Goal: Task Accomplishment & Management: Use online tool/utility

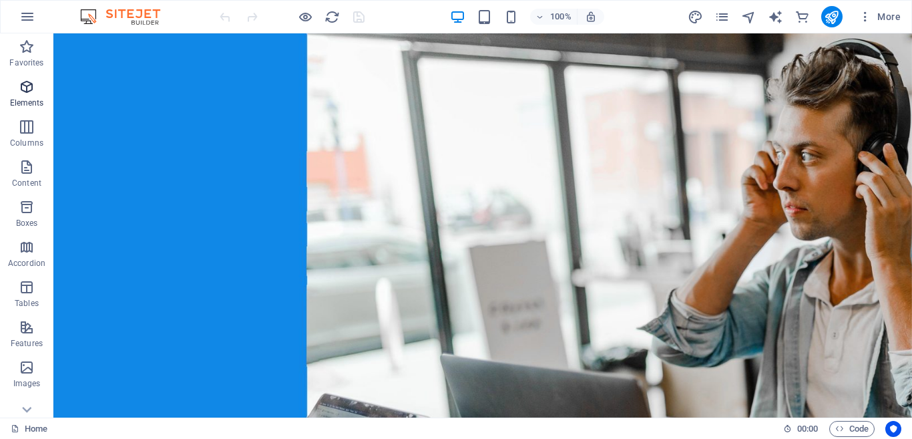
click at [33, 84] on icon "button" at bounding box center [27, 87] width 16 height 16
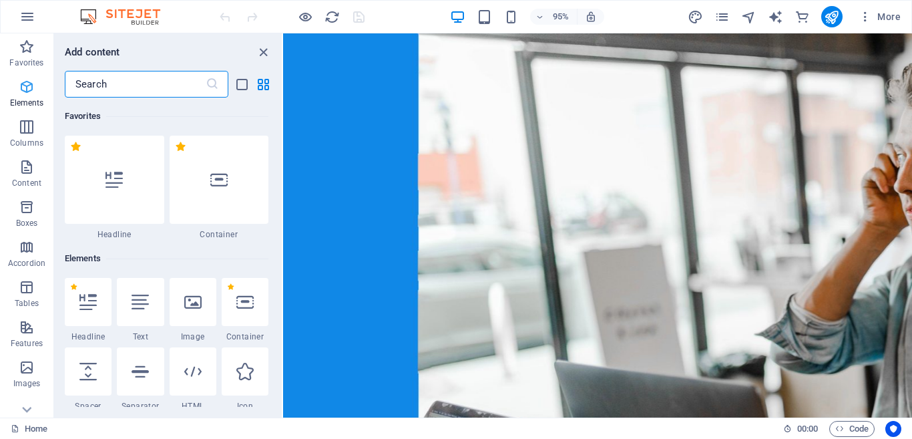
scroll to position [142, 0]
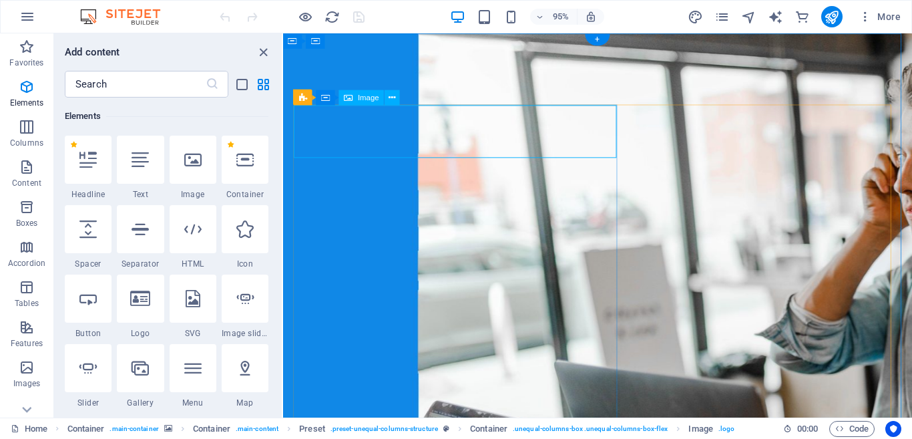
click at [362, 97] on span "Image" at bounding box center [368, 96] width 21 height 7
click at [246, 294] on icon at bounding box center [244, 298] width 17 height 17
select select "ms"
select select "s"
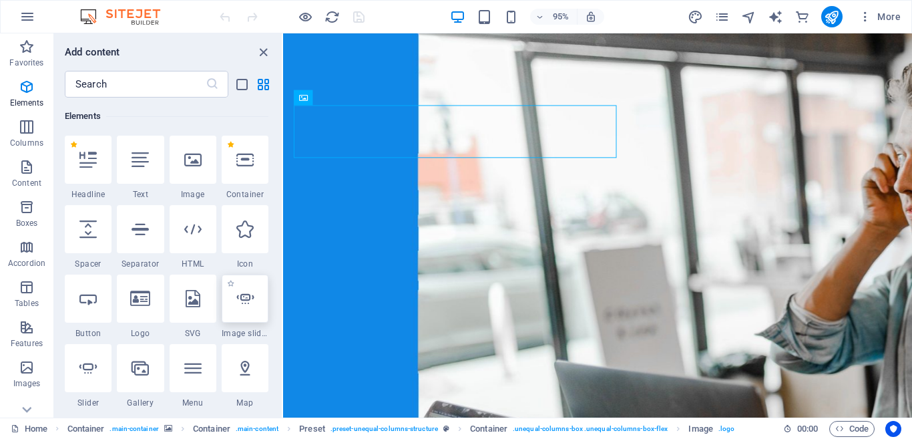
select select "progressive"
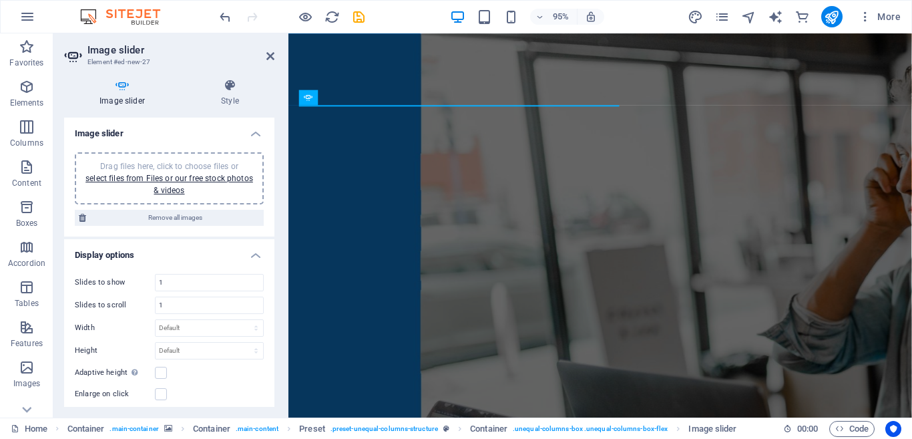
click at [190, 166] on span "Drag files here, click to choose files or select files from Files or our free s…" at bounding box center [169, 178] width 168 height 33
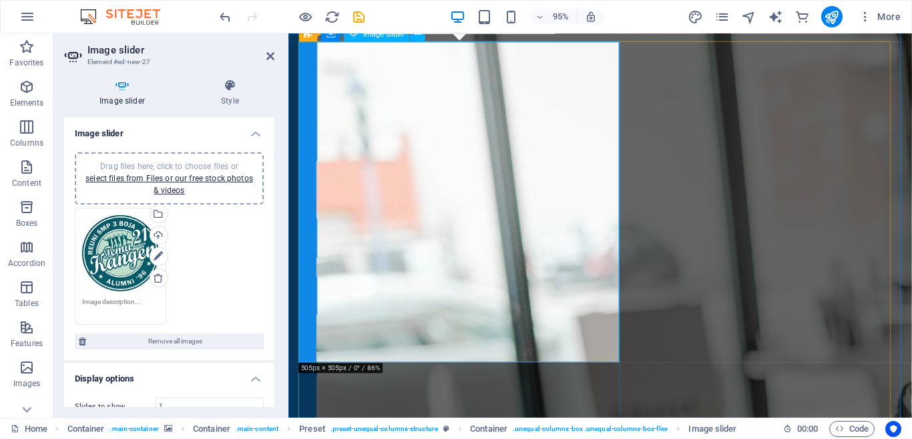
scroll to position [67, 0]
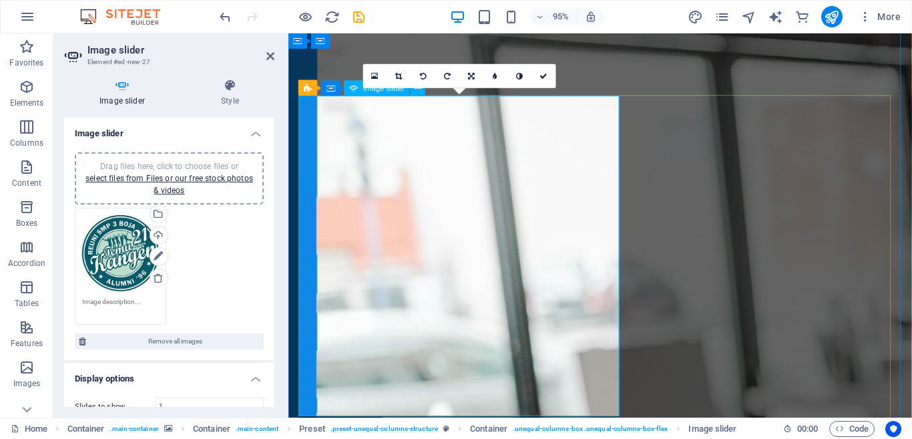
scroll to position [0, 0]
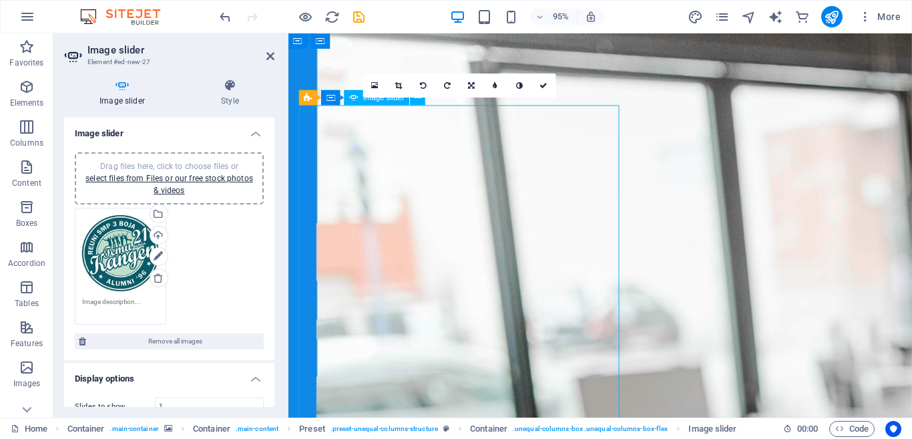
drag, startPoint x: 629, startPoint y: 111, endPoint x: 610, endPoint y: 133, distance: 28.9
click at [355, 102] on icon at bounding box center [352, 96] width 7 height 13
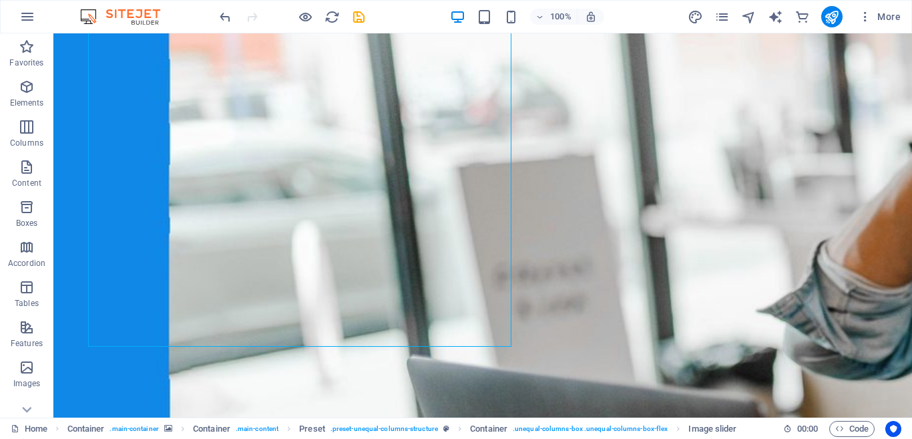
scroll to position [267, 0]
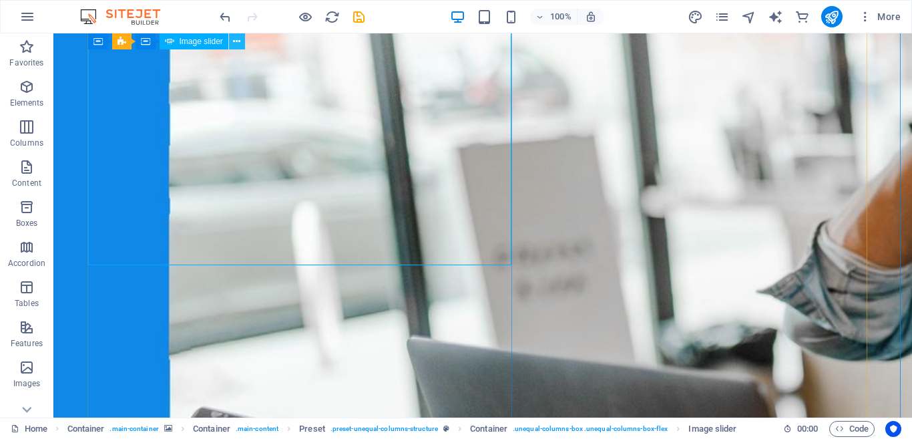
click at [232, 41] on button at bounding box center [237, 41] width 16 height 16
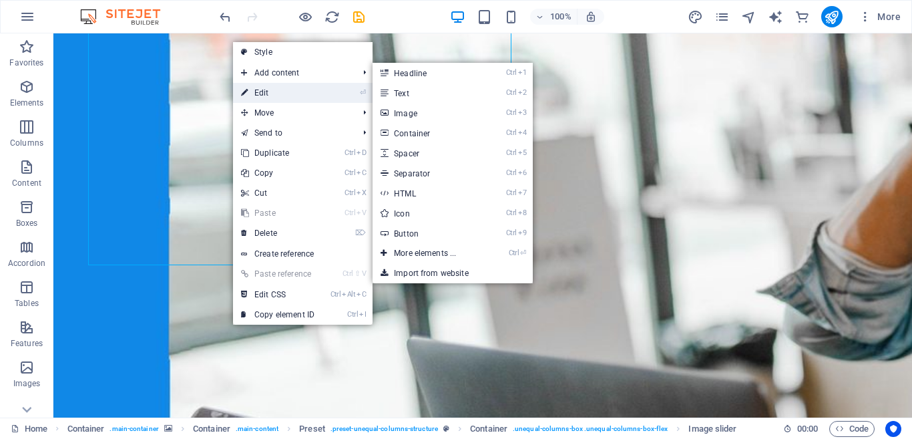
click at [251, 90] on link "⏎ Edit" at bounding box center [277, 93] width 89 height 20
select select "ms"
select select "s"
select select "progressive"
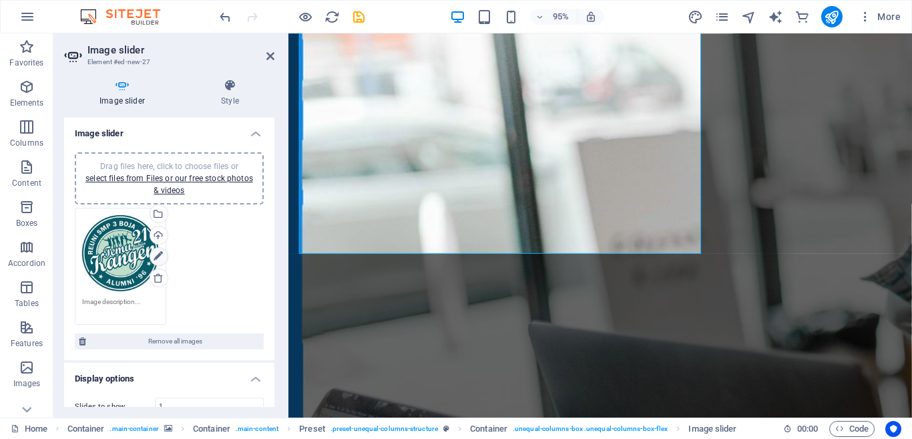
click at [158, 258] on icon at bounding box center [158, 256] width 9 height 16
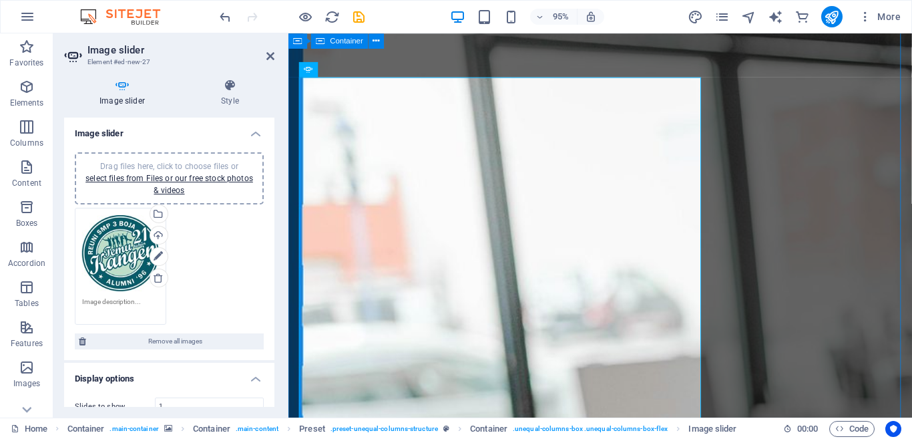
scroll to position [0, 0]
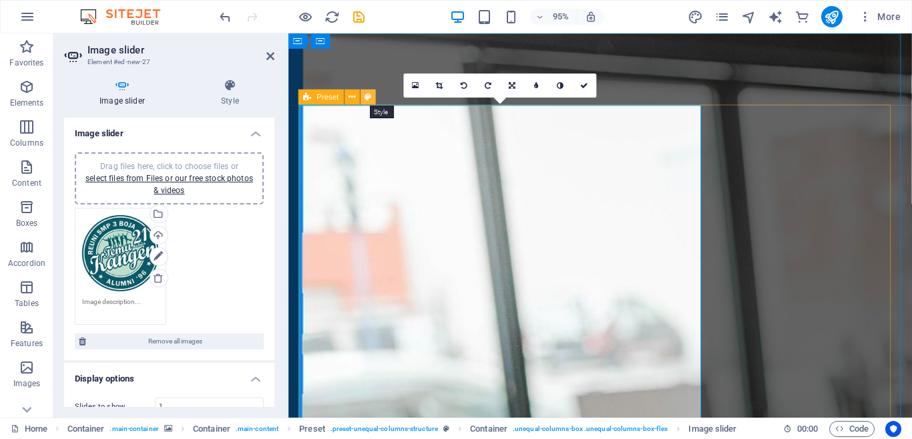
click at [366, 95] on icon at bounding box center [368, 96] width 7 height 13
select select "%"
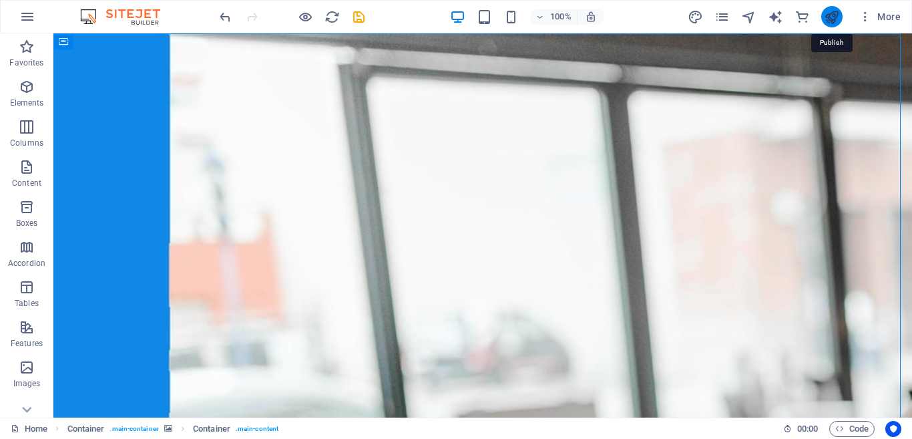
click at [829, 10] on icon "publish" at bounding box center [831, 16] width 15 height 15
